Goal: Check status: Check status

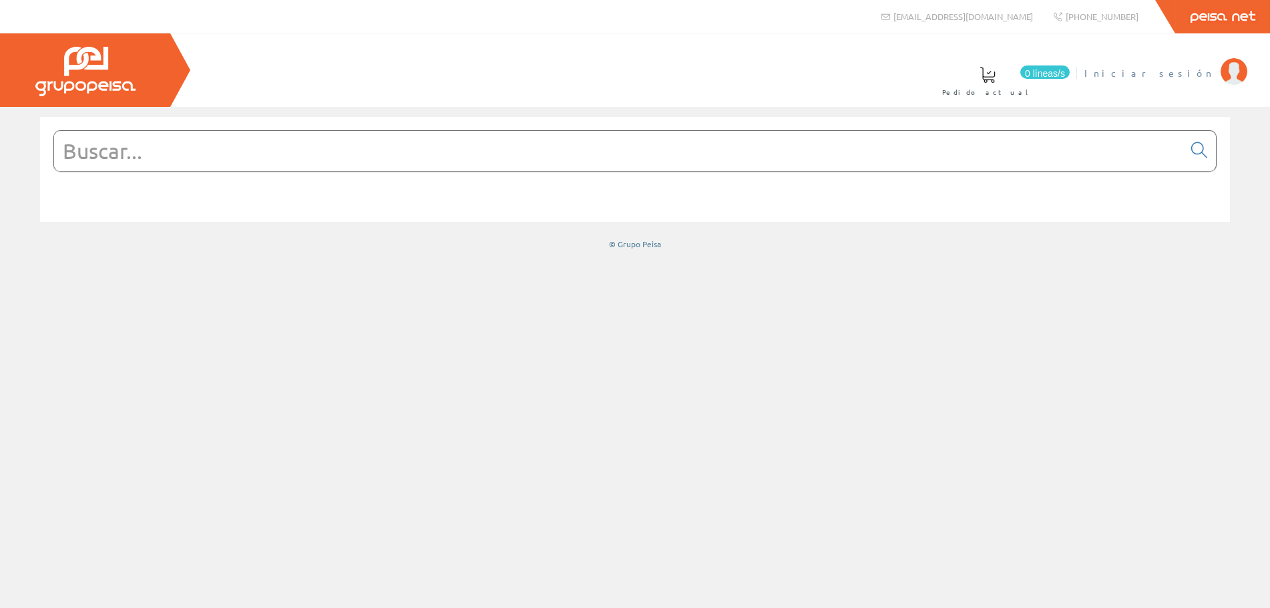
click at [1169, 66] on span "Iniciar sesión" at bounding box center [1150, 72] width 130 height 13
click at [1171, 73] on font "[PERSON_NAME]" at bounding box center [1153, 73] width 122 height 12
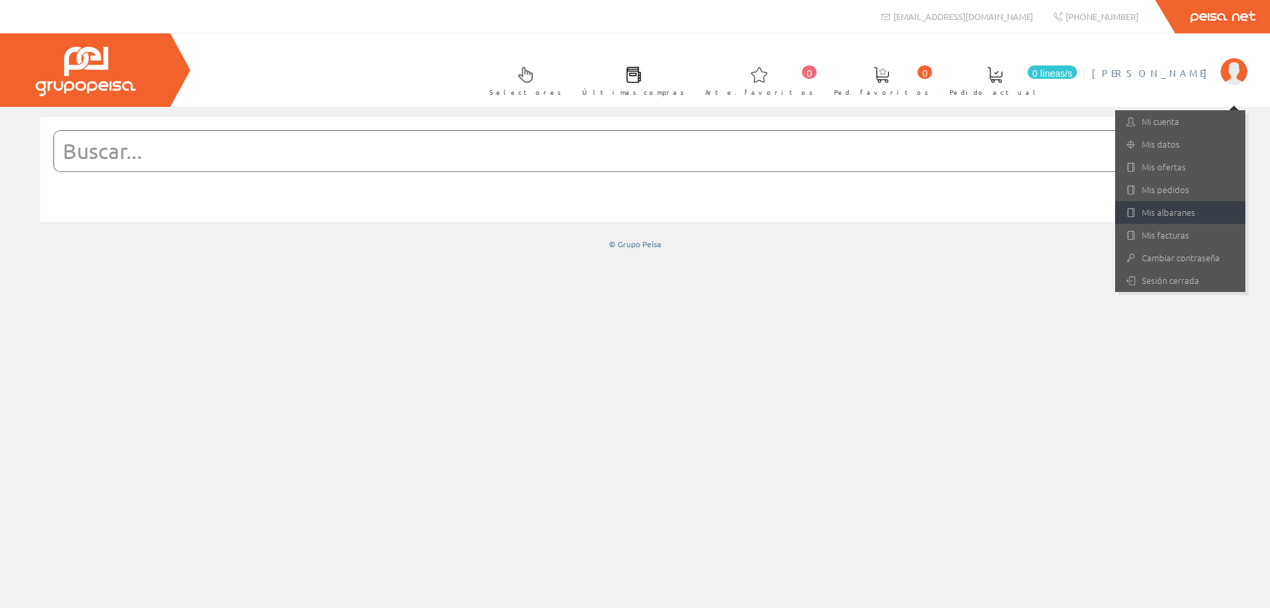
click at [1151, 215] on font "Mis albaranes" at bounding box center [1168, 212] width 53 height 13
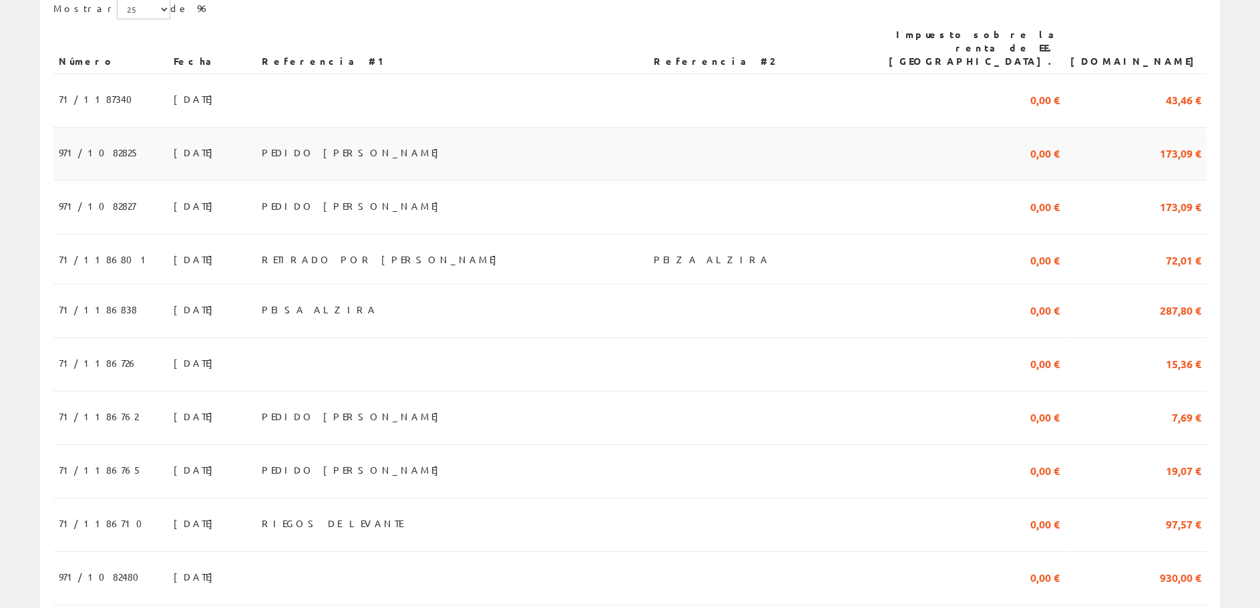
scroll to position [401, 0]
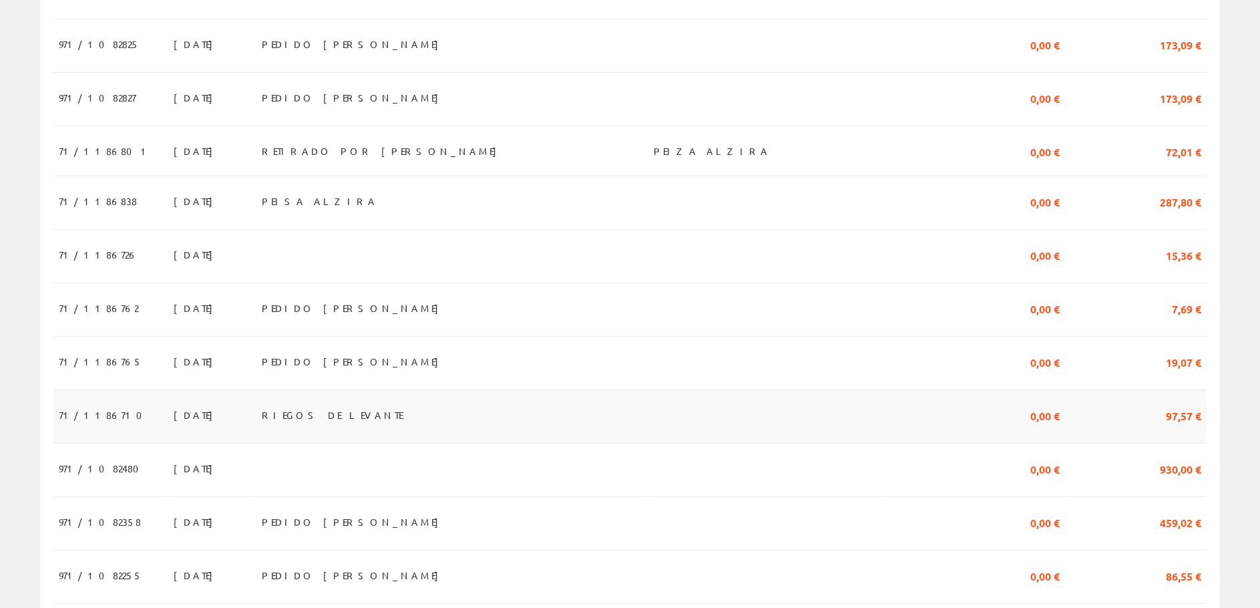
click at [83, 409] on font "71/1186710" at bounding box center [105, 415] width 92 height 12
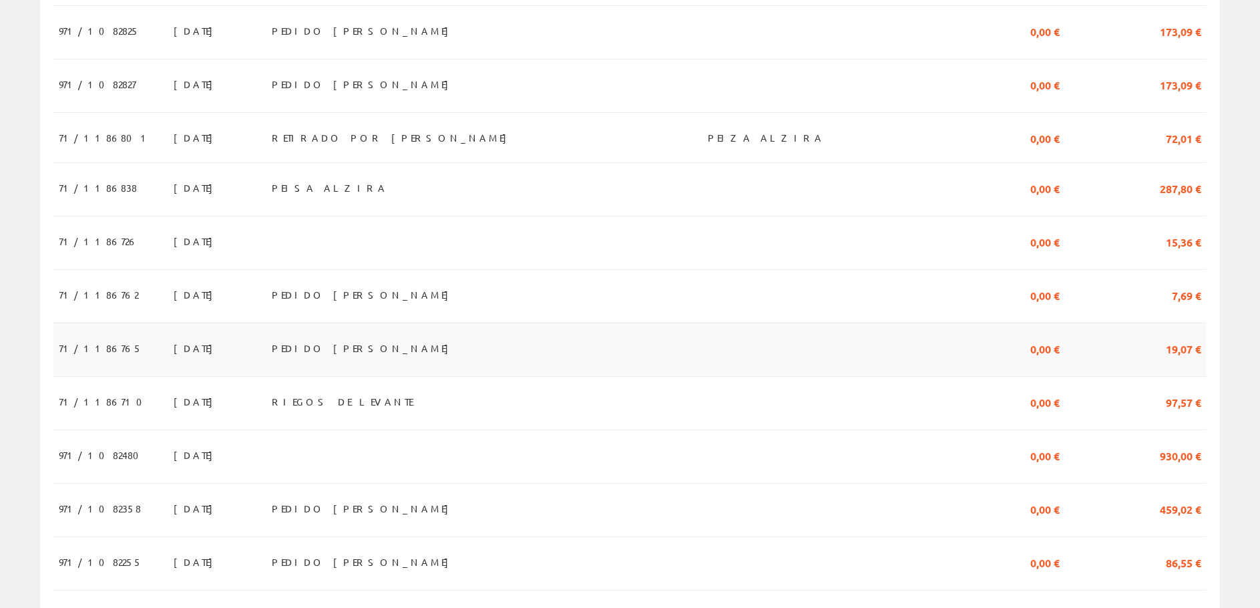
scroll to position [401, 0]
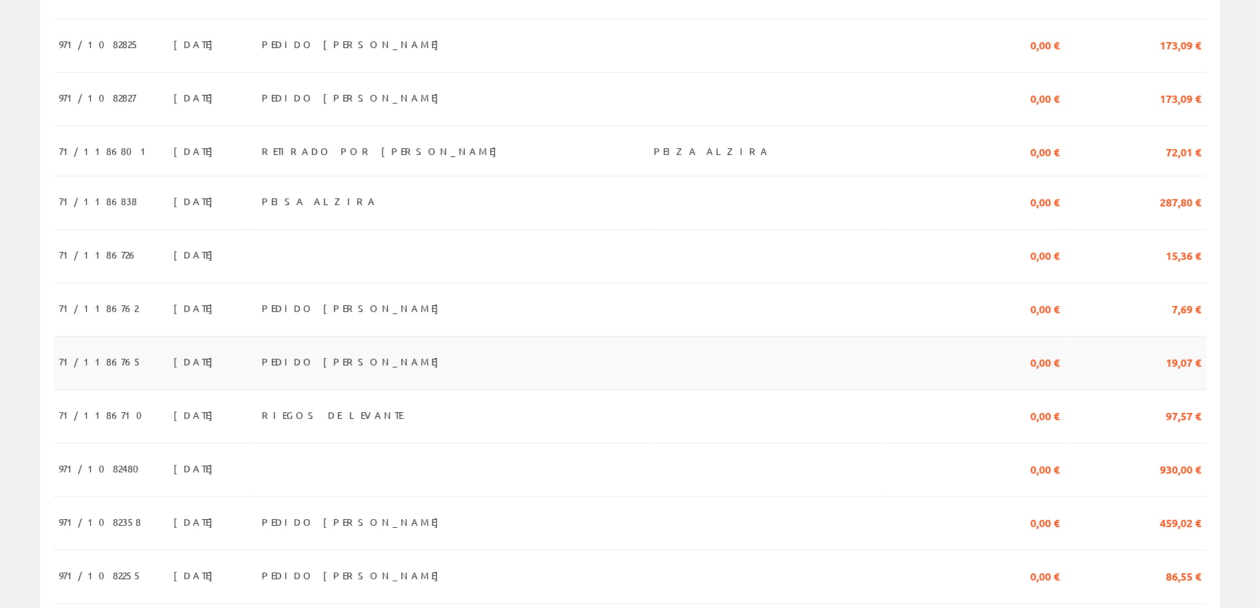
click at [116, 348] on td "71/1186765" at bounding box center [110, 363] width 115 height 53
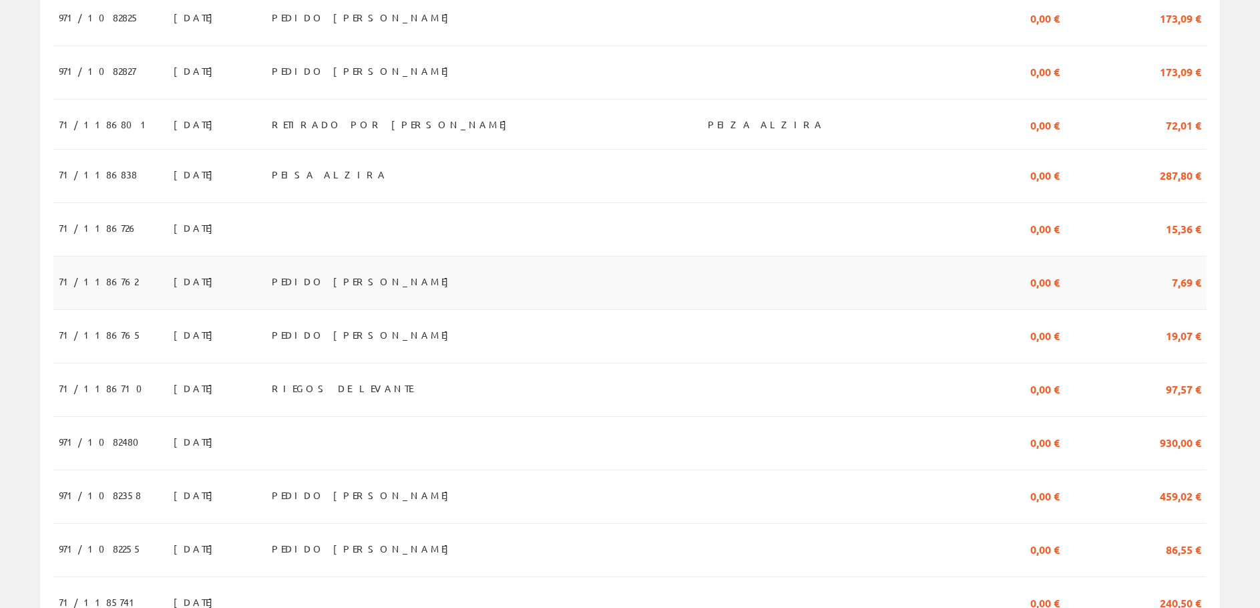
scroll to position [401, 0]
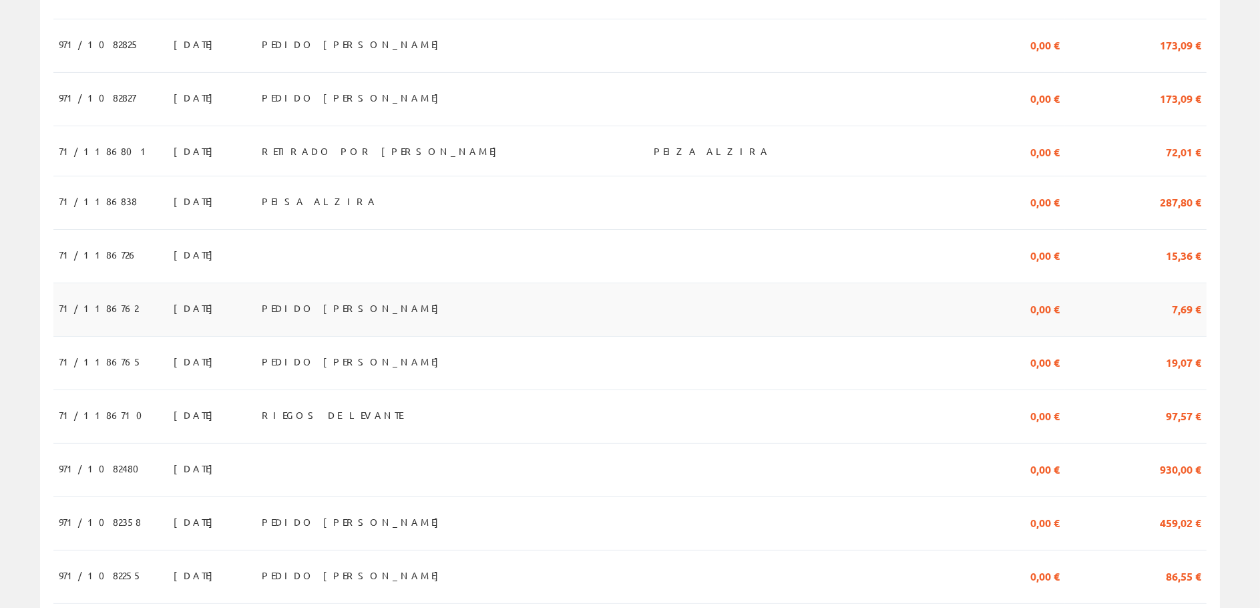
click at [112, 291] on td "71/1186762" at bounding box center [110, 309] width 115 height 53
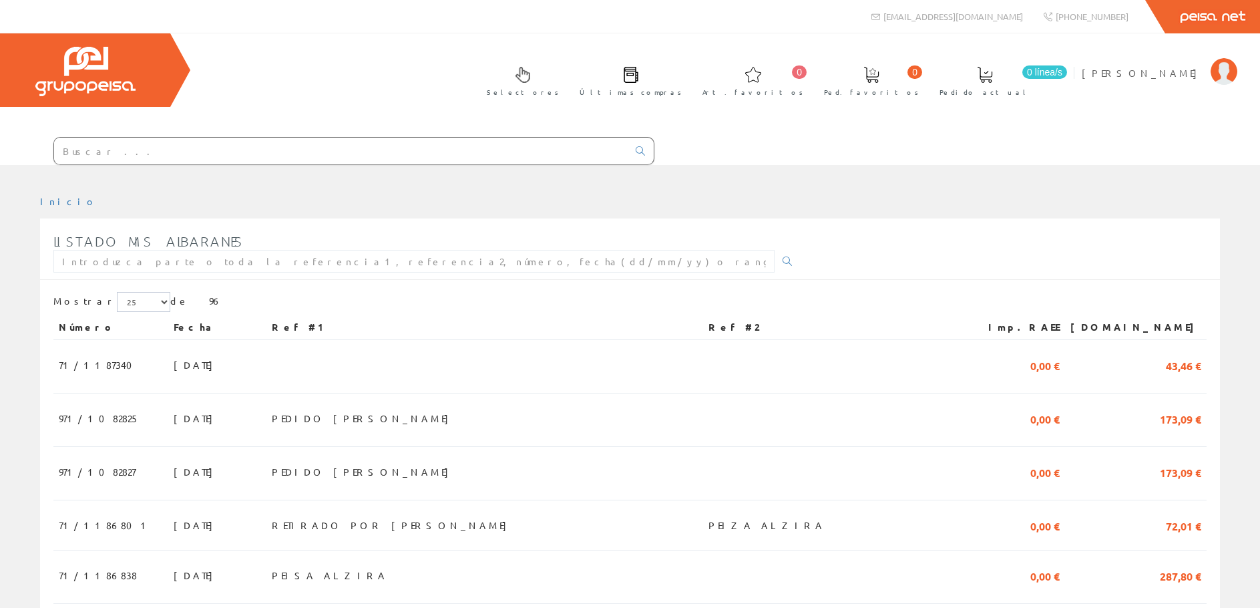
scroll to position [387, 0]
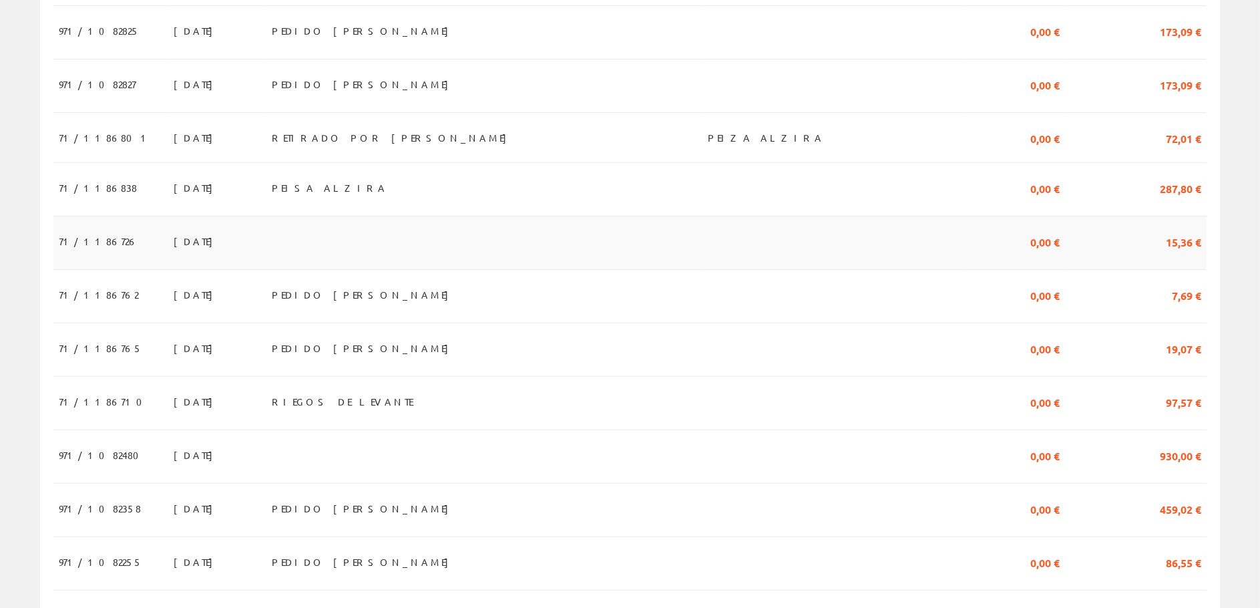
click at [114, 243] on td "71/1186726" at bounding box center [110, 242] width 115 height 53
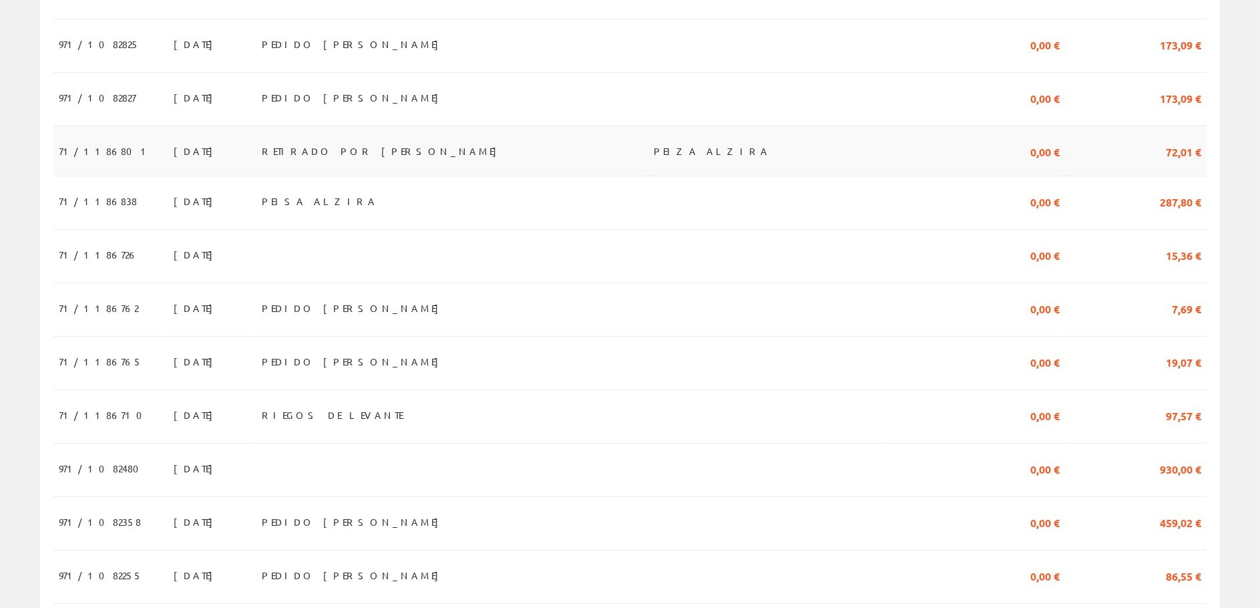
scroll to position [334, 0]
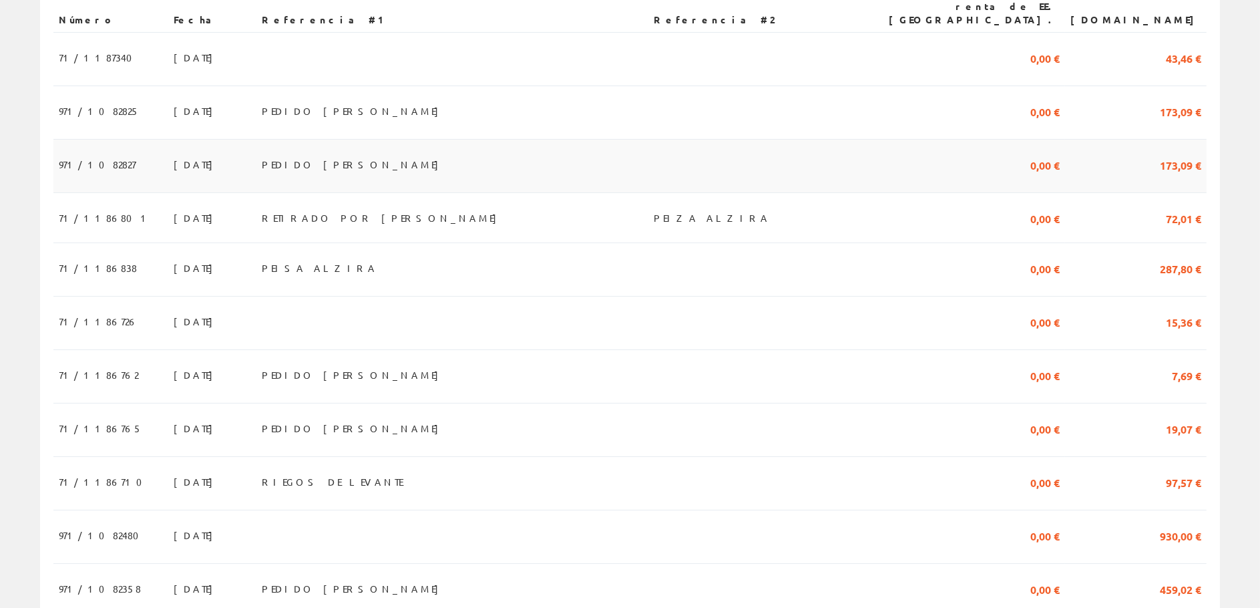
click at [168, 144] on td "12/08/2025" at bounding box center [212, 166] width 88 height 53
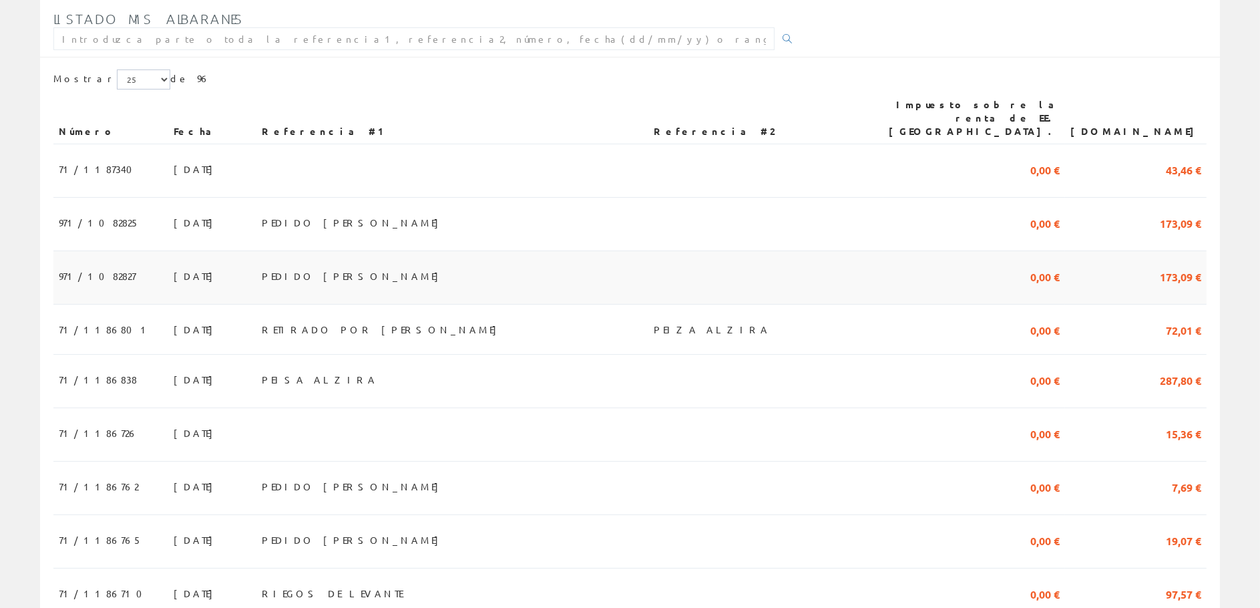
scroll to position [200, 0]
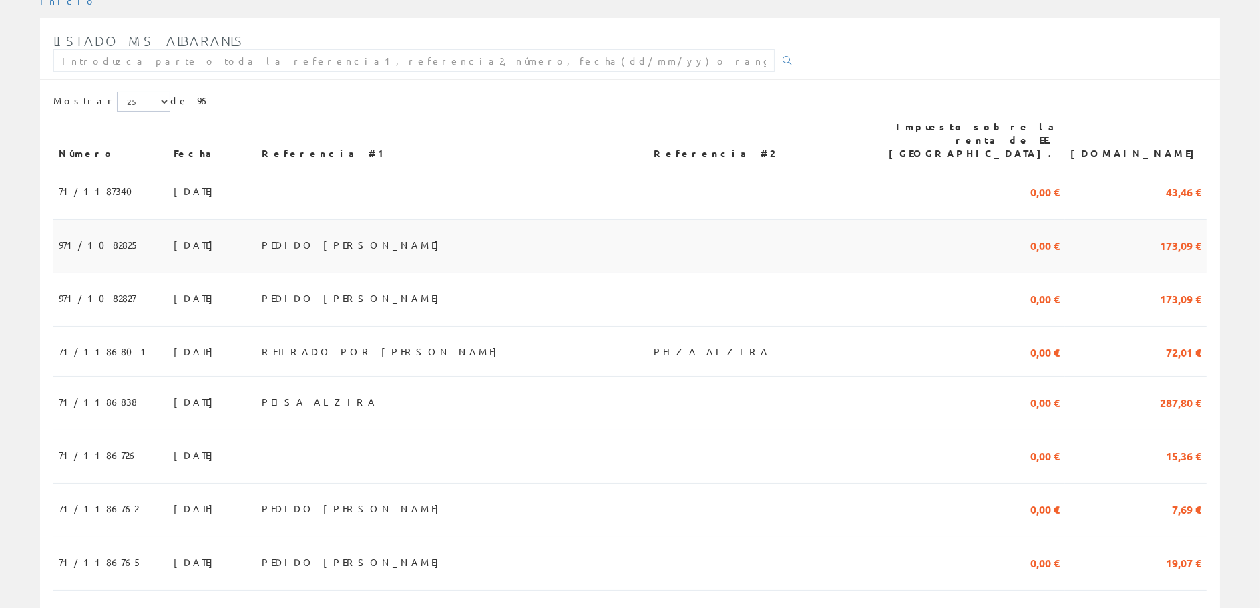
click at [174, 238] on font "12/08/2025" at bounding box center [197, 244] width 46 height 12
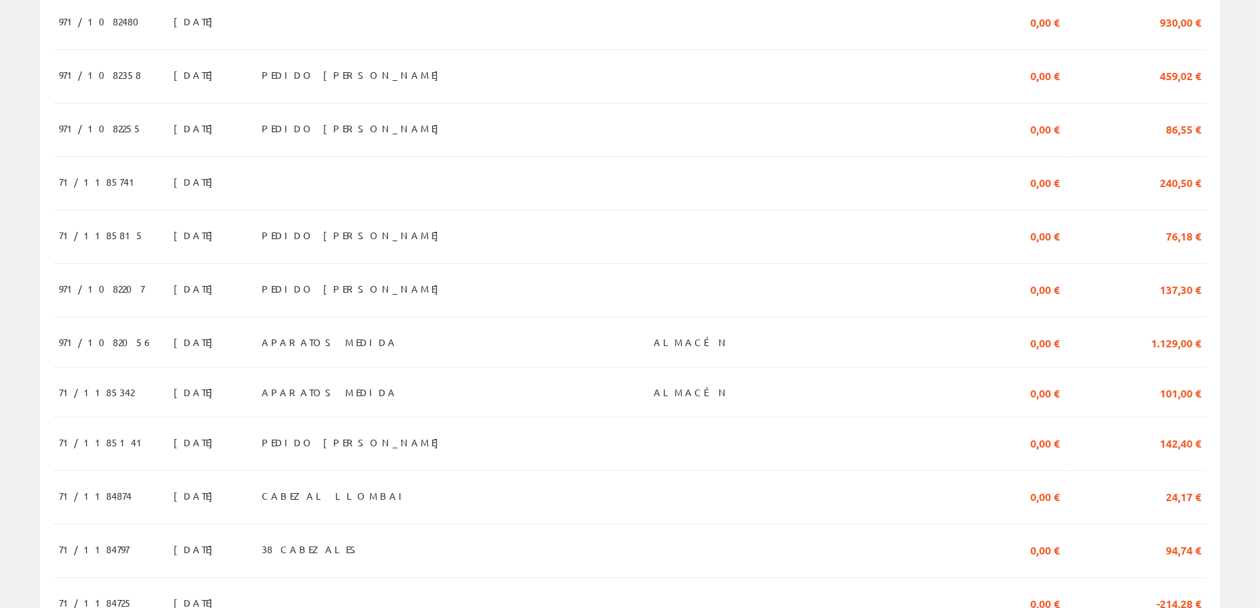
scroll to position [868, 0]
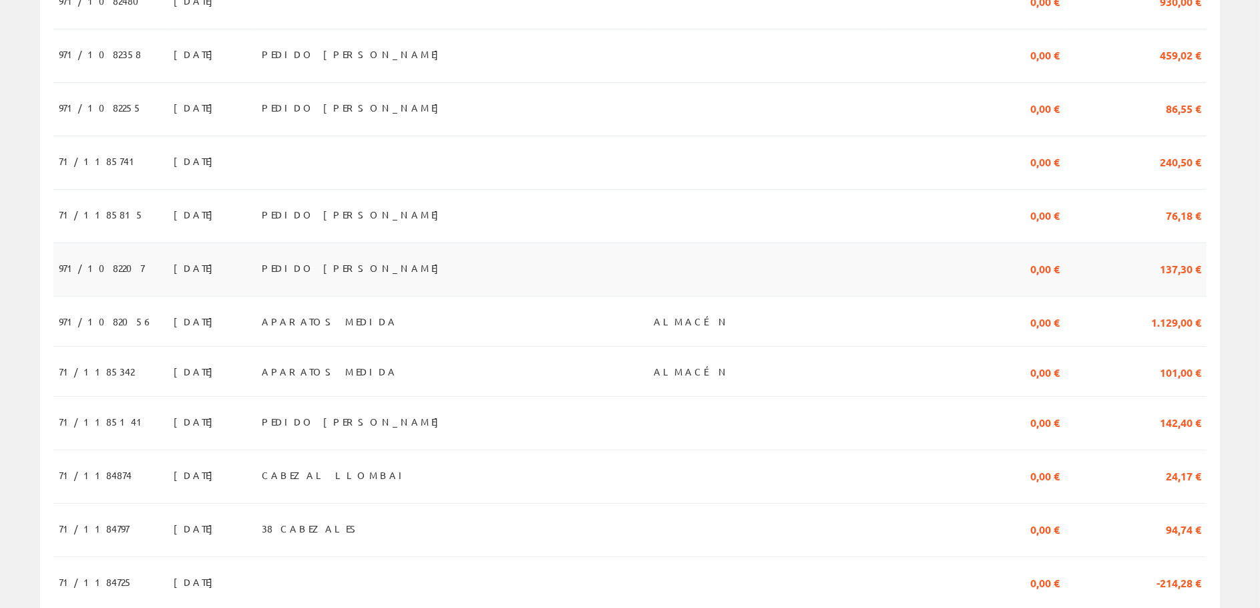
click at [110, 262] on font "971/1082207" at bounding box center [101, 268] width 85 height 12
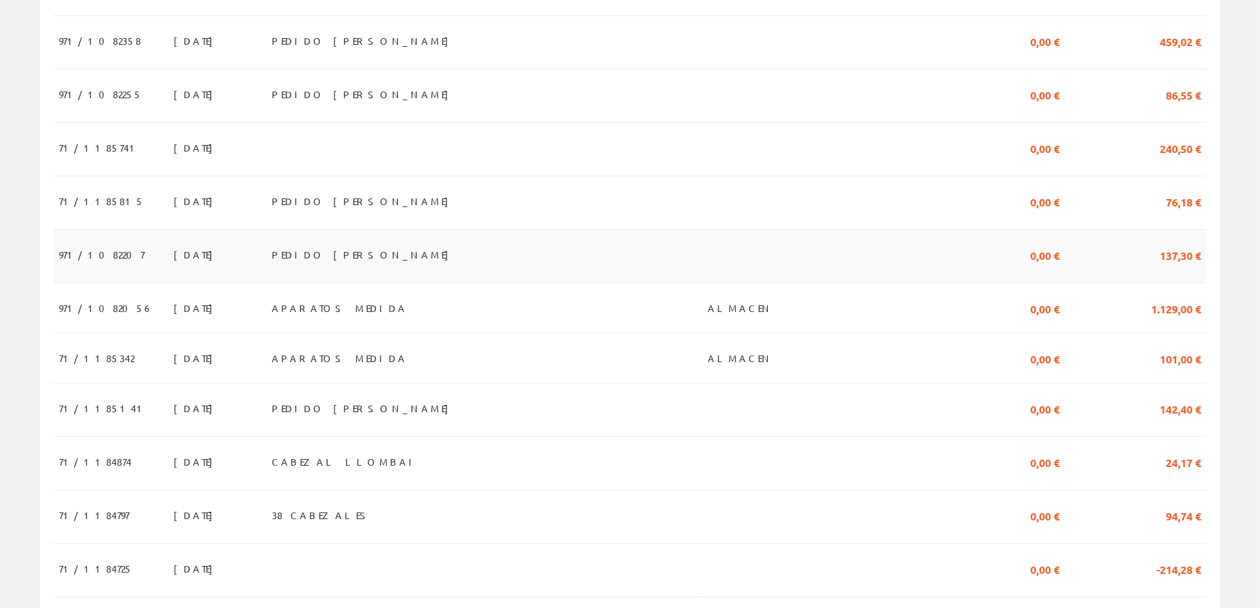
scroll to position [868, 0]
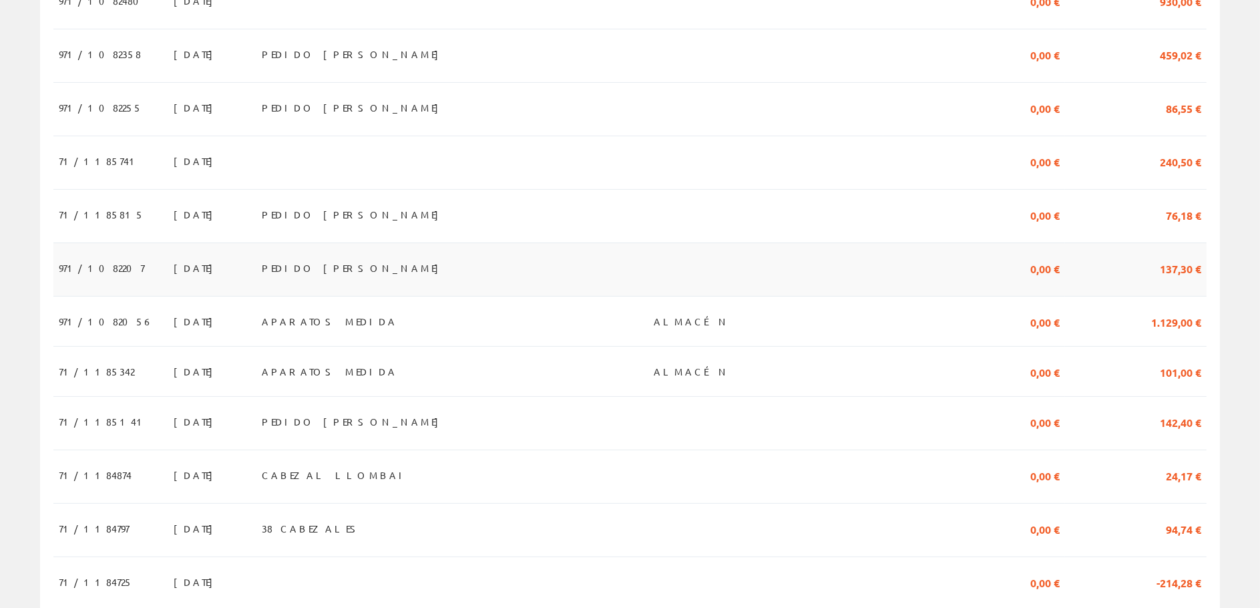
click at [115, 262] on font "971/1082207" at bounding box center [101, 268] width 85 height 12
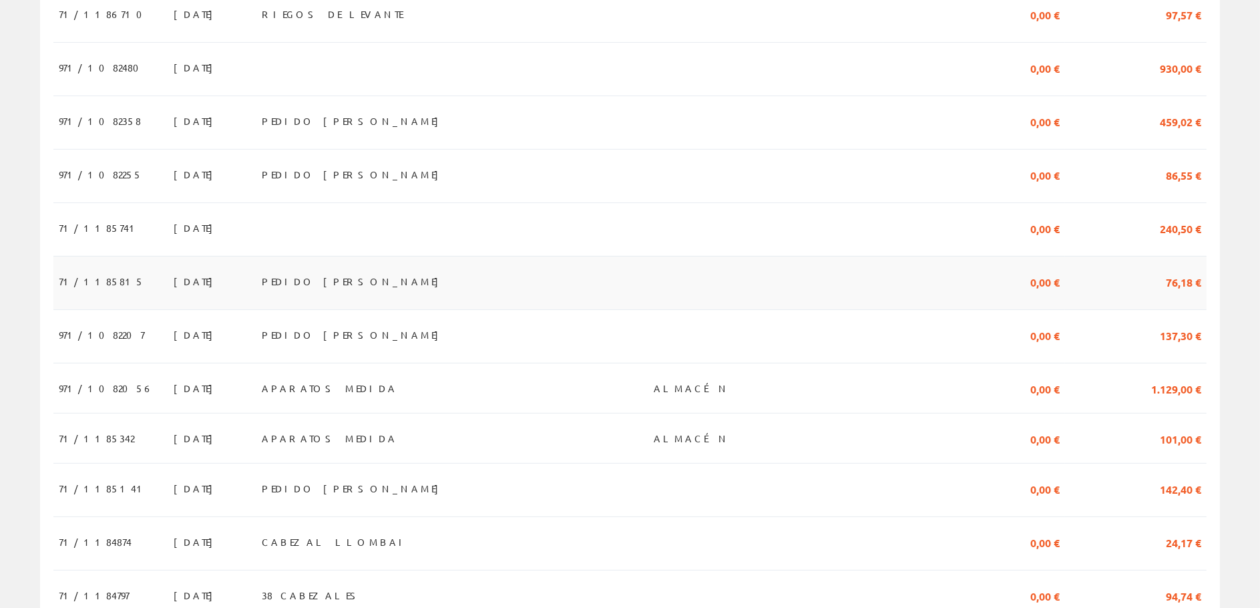
click at [174, 270] on span "17/07/2025" at bounding box center [197, 281] width 46 height 23
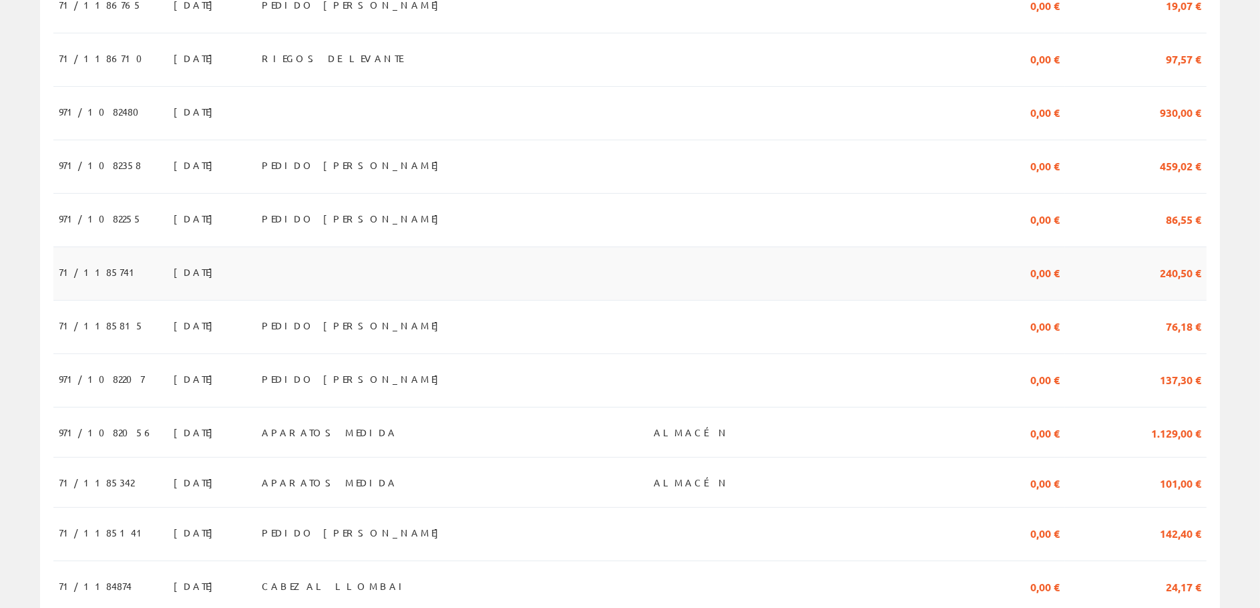
scroll to position [735, 0]
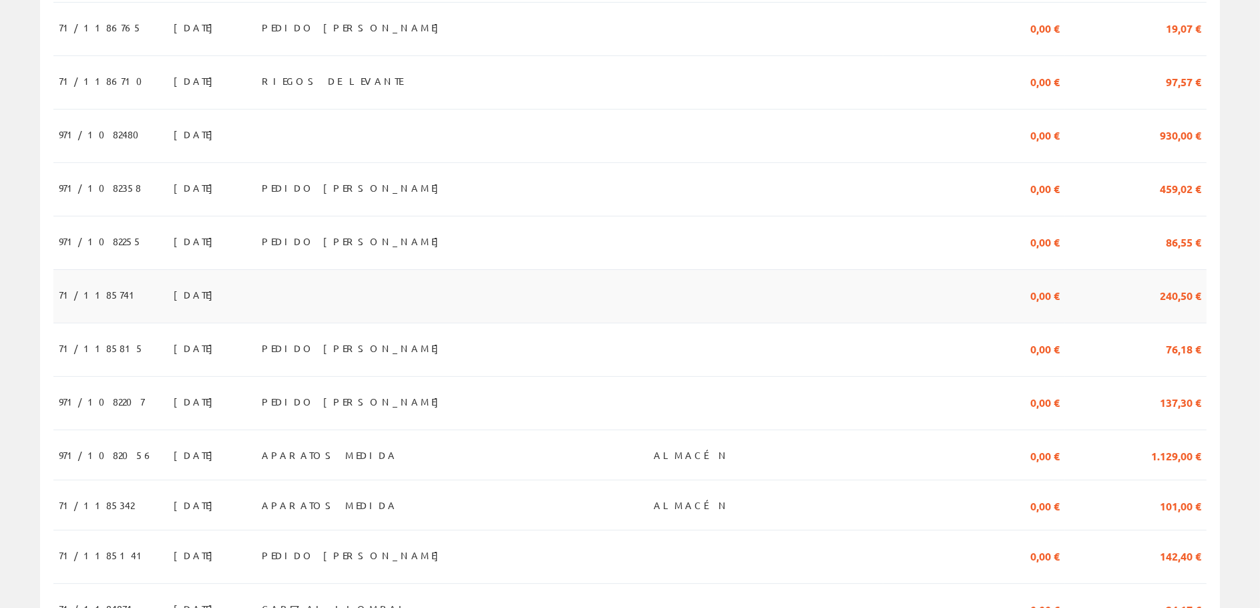
click at [94, 289] on font "71/1185741" at bounding box center [99, 295] width 81 height 12
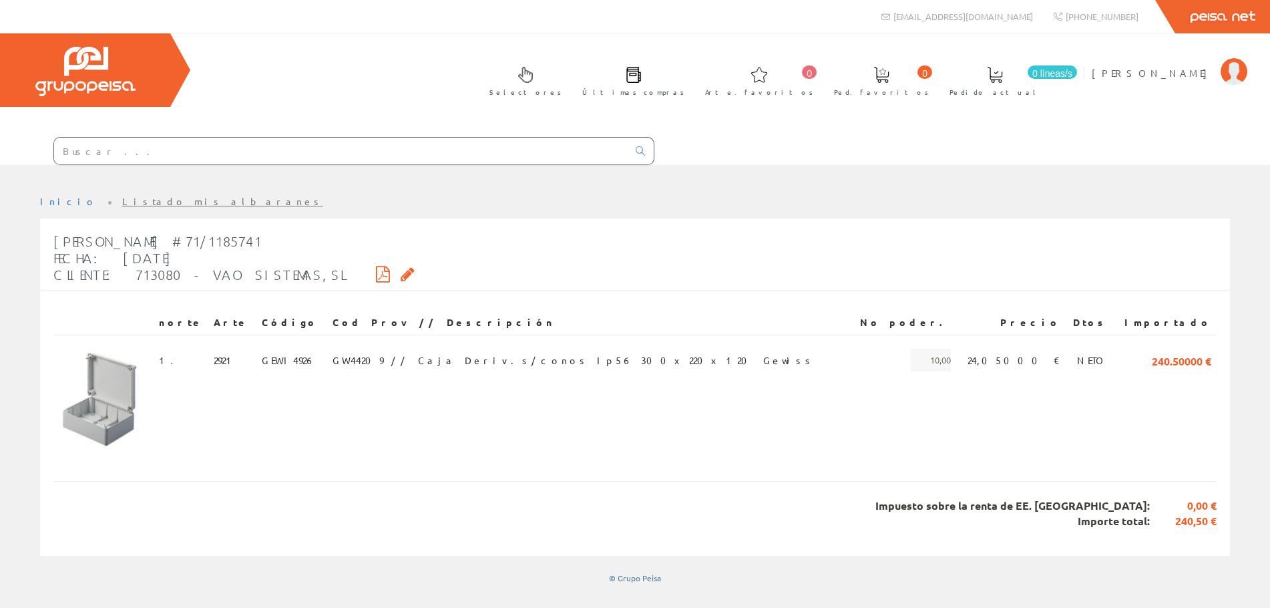
click at [376, 271] on icon at bounding box center [383, 273] width 14 height 9
